Goal: Transaction & Acquisition: Purchase product/service

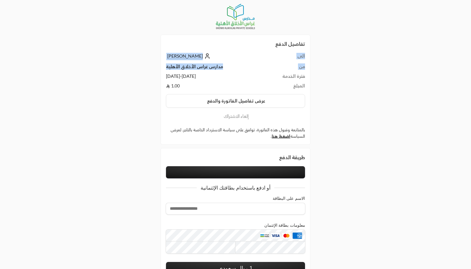
drag, startPoint x: 307, startPoint y: 78, endPoint x: 245, endPoint y: 72, distance: 63.0
click at [245, 72] on div "تفاصيل الدفع الى محمد من مدارس غراس الأخلاق الأهلية فترة الخدمة 21/08/2025 - 20…" at bounding box center [235, 90] width 150 height 110
click at [245, 72] on td "مدارس غراس الأخلاق الأهلية" at bounding box center [215, 68] width 99 height 10
drag, startPoint x: 220, startPoint y: 78, endPoint x: 163, endPoint y: 79, distance: 57.3
click at [163, 79] on div "تفاصيل الدفع الى محمد من مدارس غراس الأخلاق الأهلية فترة الخدمة 21/08/2025 - 20…" at bounding box center [235, 90] width 150 height 110
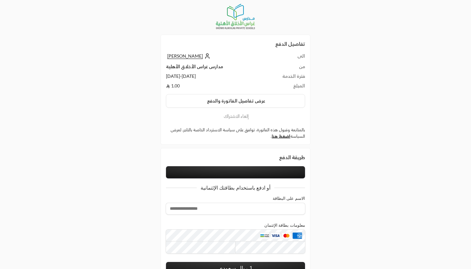
click at [237, 86] on td "1.00" at bounding box center [215, 86] width 99 height 6
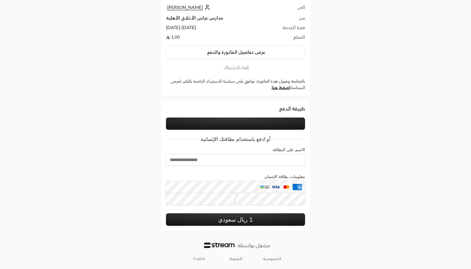
scroll to position [51, 0]
